Goal: Book appointment/travel/reservation

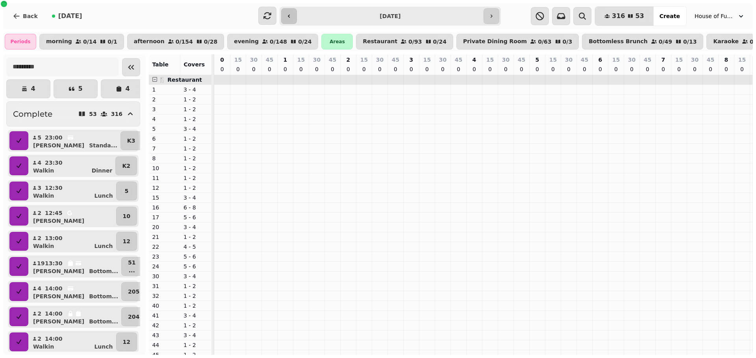
click at [294, 22] on button "button" at bounding box center [289, 16] width 16 height 16
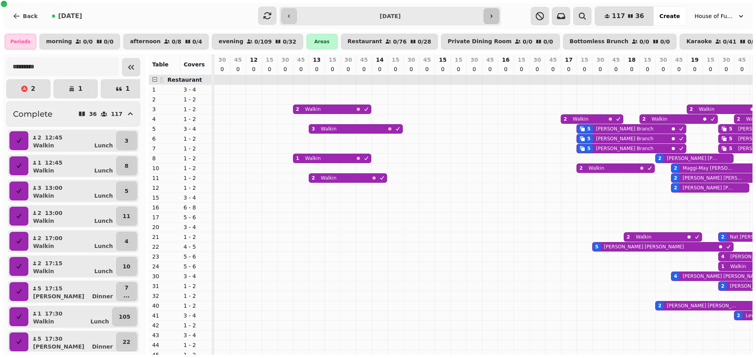
click at [488, 18] on icon "button" at bounding box center [491, 16] width 6 height 6
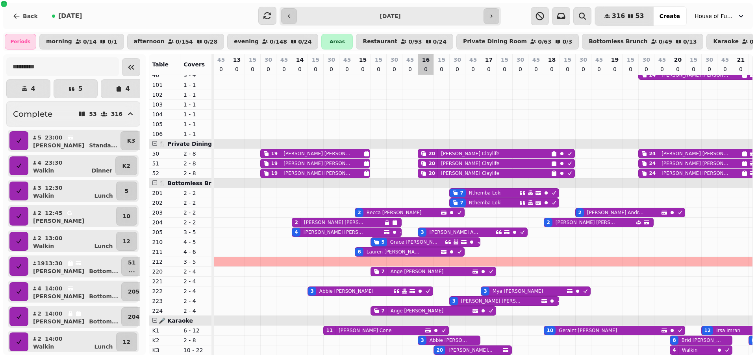
scroll to position [290, 944]
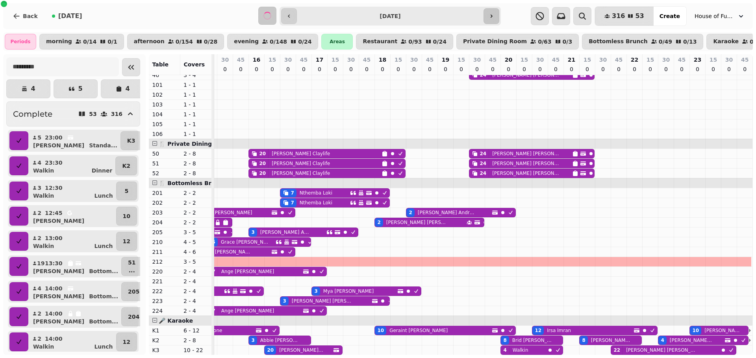
click at [489, 18] on icon "button" at bounding box center [491, 16] width 6 height 6
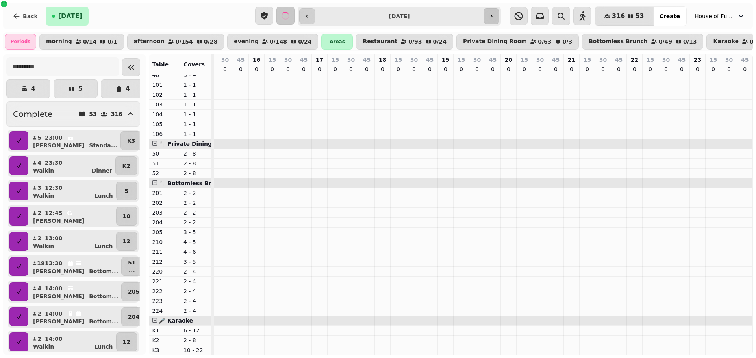
type input "**********"
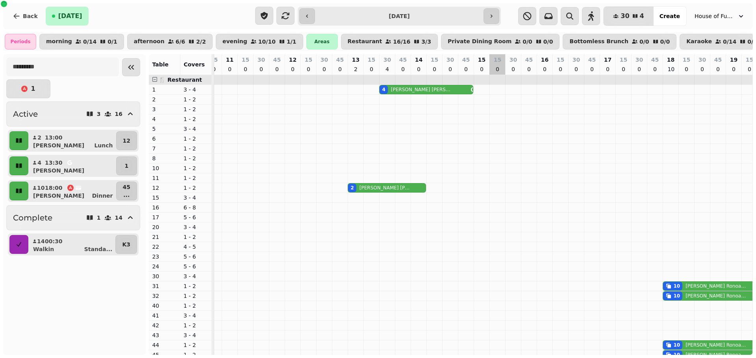
scroll to position [0, 703]
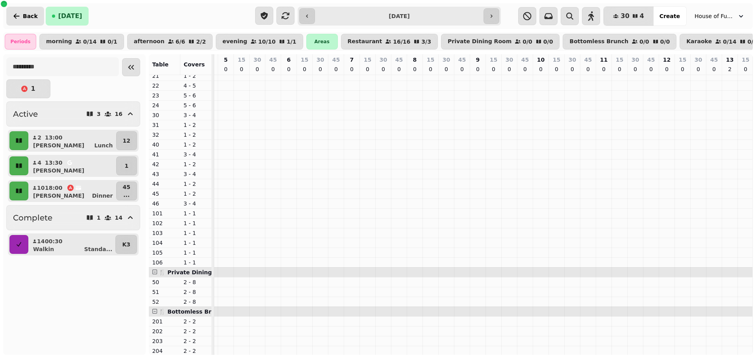
click at [26, 18] on span "Back" at bounding box center [30, 16] width 15 height 6
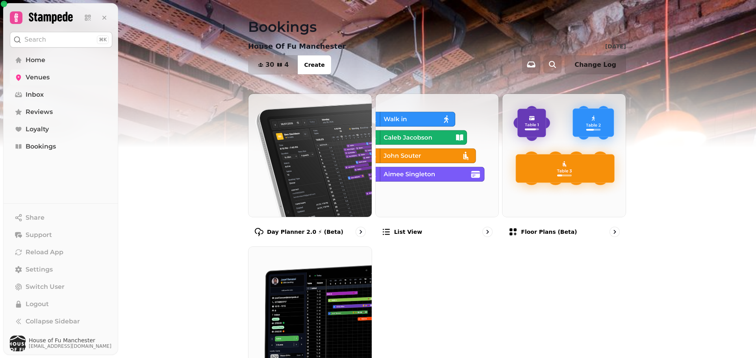
click at [34, 83] on link "Venues" at bounding box center [61, 78] width 102 height 16
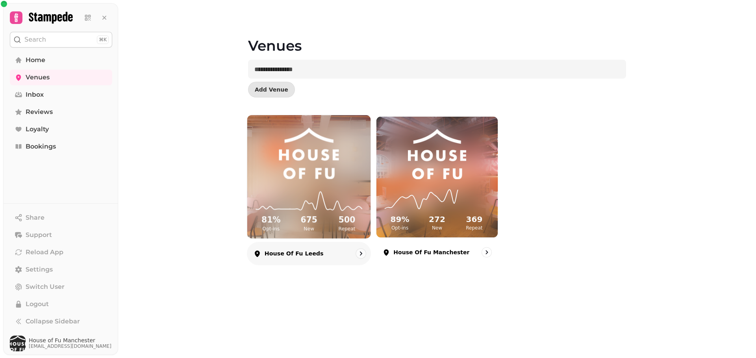
click at [291, 168] on img at bounding box center [308, 154] width 92 height 52
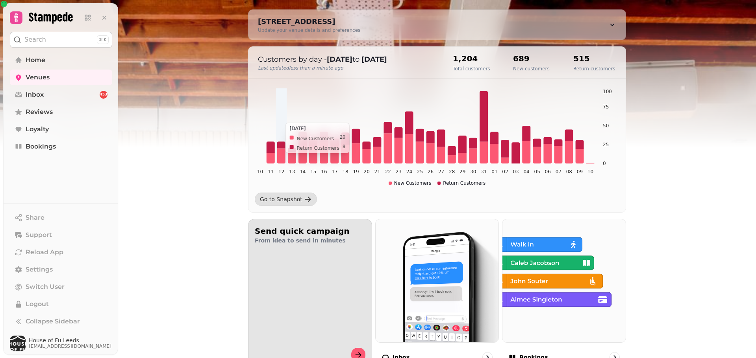
scroll to position [68, 0]
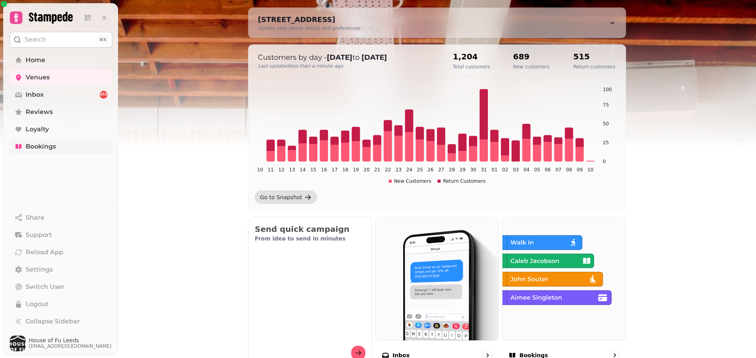
click at [46, 150] on span "Bookings" at bounding box center [41, 146] width 30 height 9
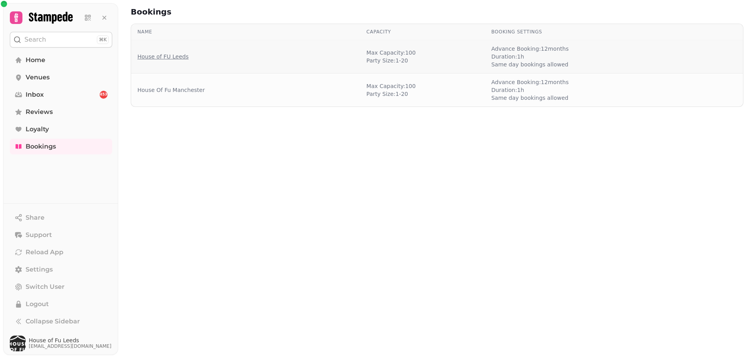
click at [174, 60] on link "House of FU Leeds" at bounding box center [162, 57] width 51 height 8
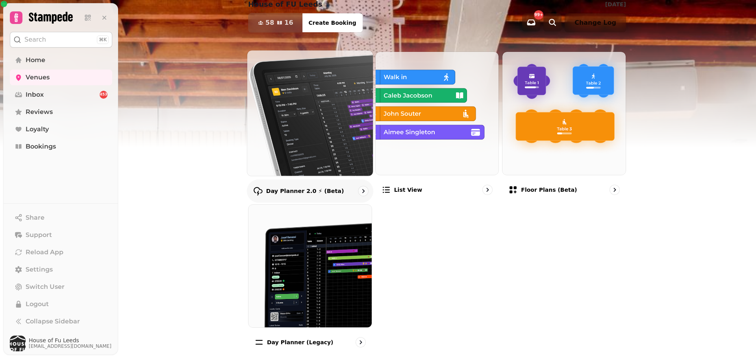
scroll to position [44, 0]
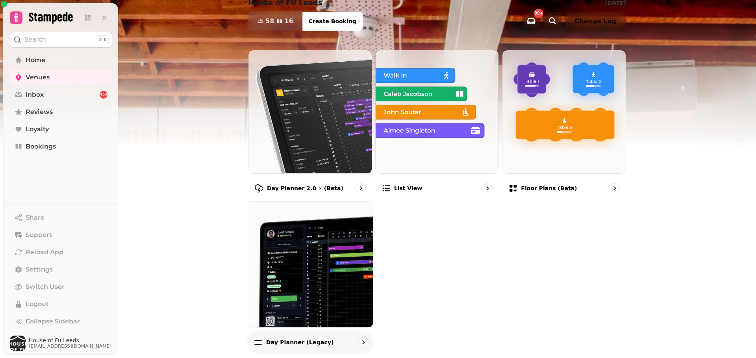
click at [327, 262] on img at bounding box center [310, 265] width 138 height 138
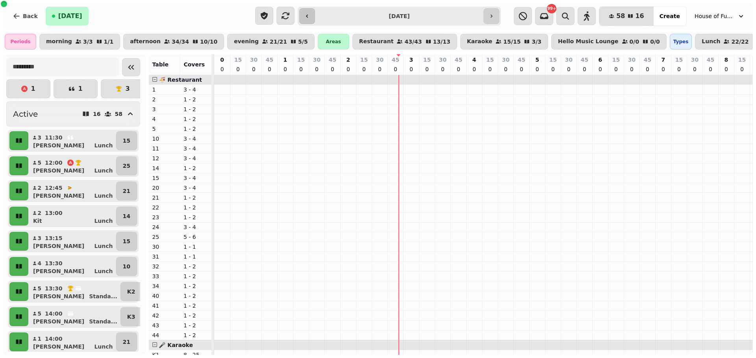
scroll to position [0, 185]
click at [305, 15] on icon "button" at bounding box center [307, 16] width 6 height 6
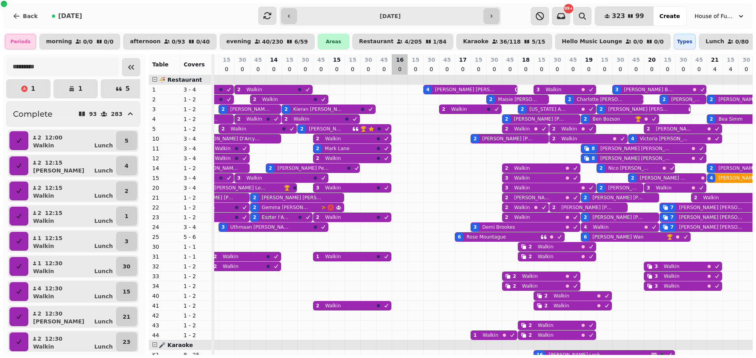
scroll to position [0, 937]
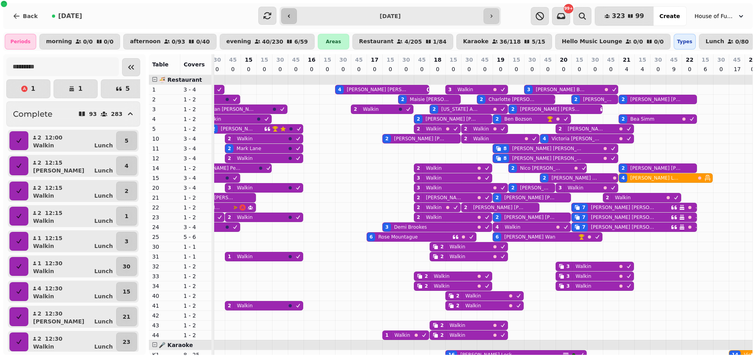
click at [292, 14] on button "button" at bounding box center [289, 16] width 16 height 16
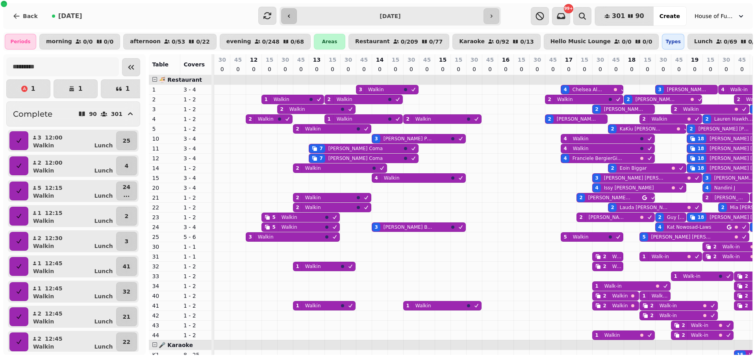
click at [292, 14] on button "button" at bounding box center [289, 16] width 16 height 16
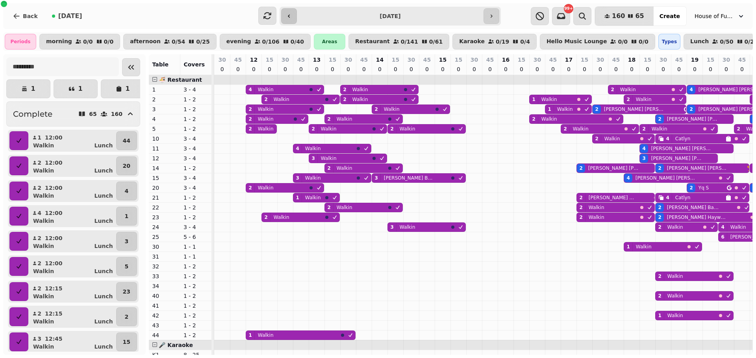
click at [290, 23] on button "button" at bounding box center [289, 16] width 16 height 16
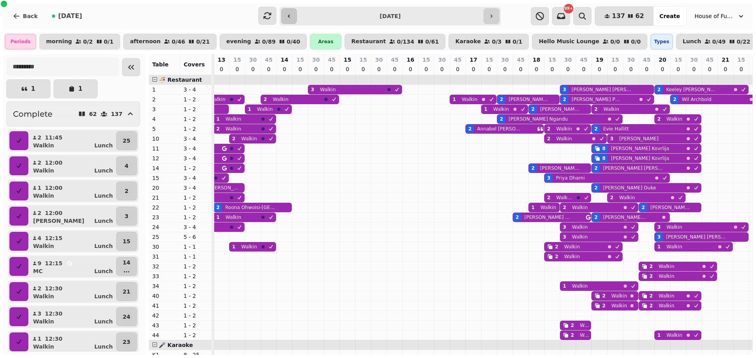
click at [289, 22] on button "button" at bounding box center [289, 16] width 16 height 16
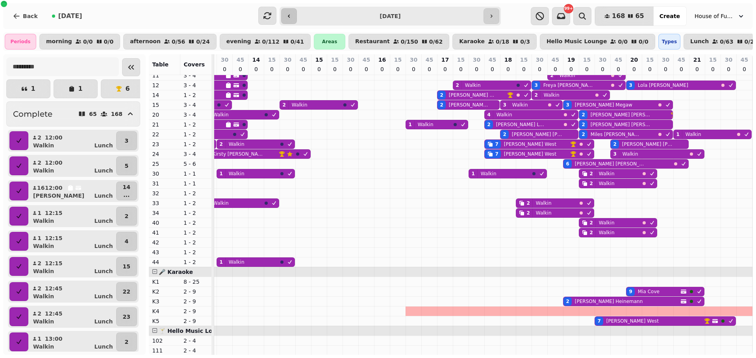
click at [290, 13] on icon "button" at bounding box center [289, 16] width 6 height 6
type input "**********"
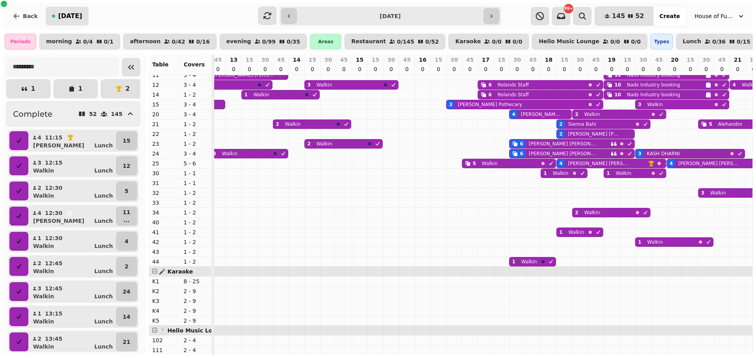
click at [78, 21] on button "[DATE]" at bounding box center [67, 16] width 43 height 19
